Goal: Task Accomplishment & Management: Use online tool/utility

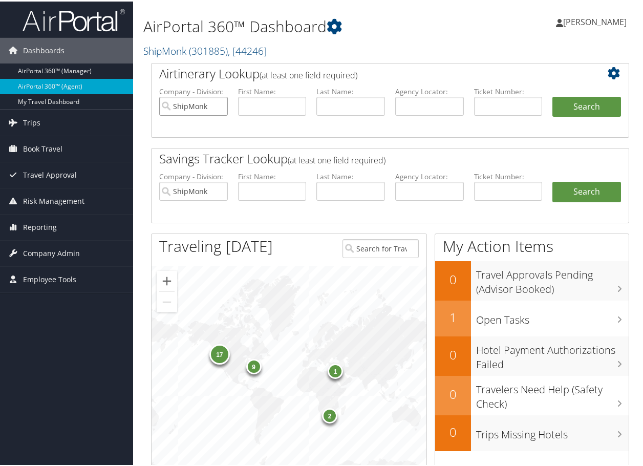
click at [221, 104] on input "ShipMonk" at bounding box center [193, 104] width 69 height 19
click at [427, 105] on input "text" at bounding box center [429, 104] width 69 height 19
paste input "D1HKFC"
type input "D1HKFC"
click at [590, 105] on button "Search" at bounding box center [586, 105] width 69 height 20
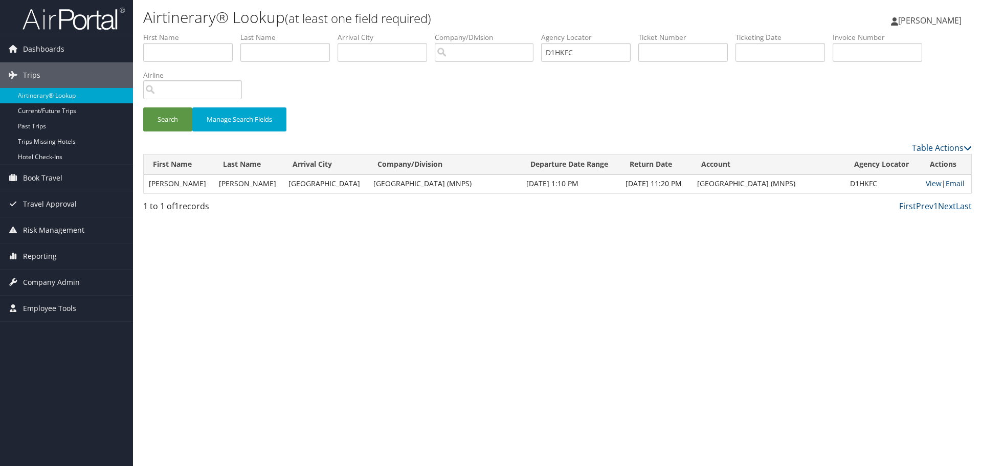
click at [646, 185] on link "Email" at bounding box center [955, 184] width 19 height 10
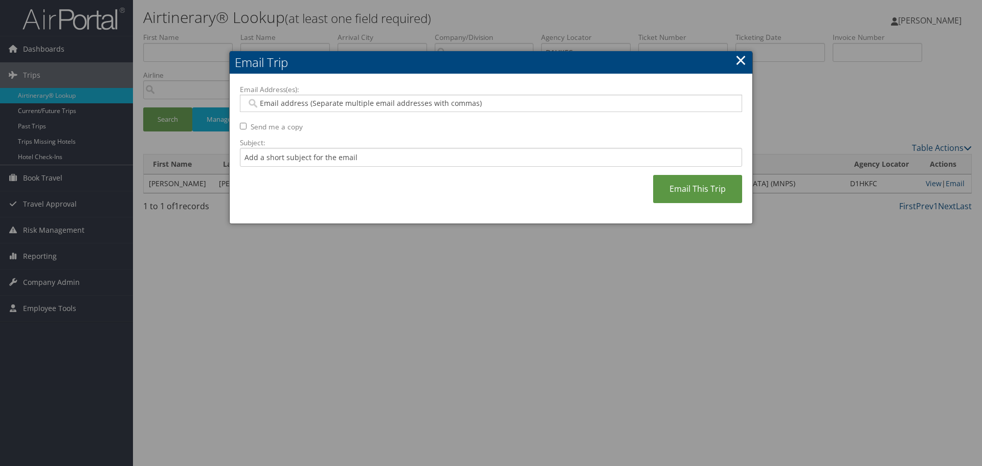
click at [355, 109] on div at bounding box center [491, 103] width 502 height 17
paste input "[PERSON_NAME][EMAIL_ADDRESS][PERSON_NAME][DOMAIN_NAME]"
type input "[PERSON_NAME][EMAIL_ADDRESS][PERSON_NAME][DOMAIN_NAME]"
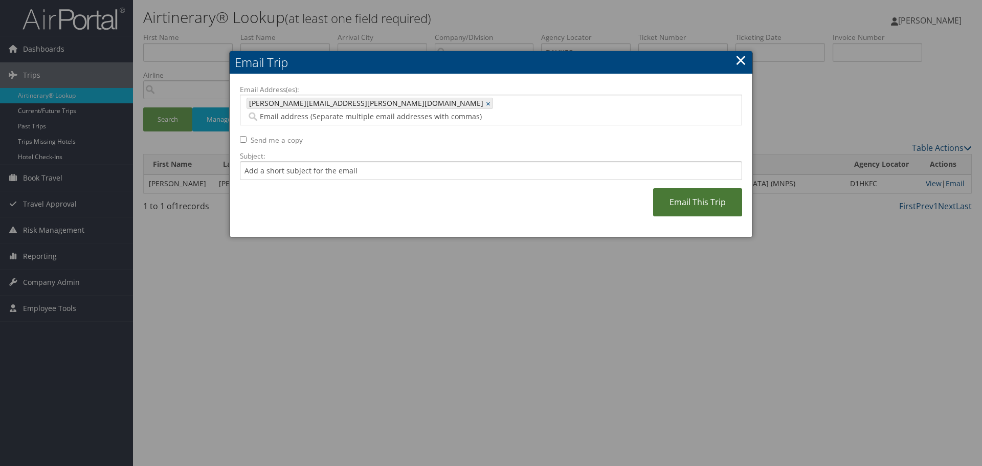
click at [646, 188] on link "Email This Trip" at bounding box center [697, 202] width 89 height 28
